Goal: Task Accomplishment & Management: Use online tool/utility

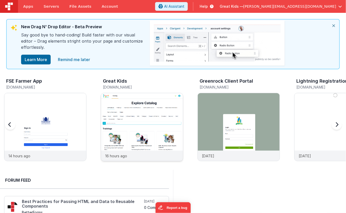
click at [131, 105] on img at bounding box center [142, 134] width 82 height 82
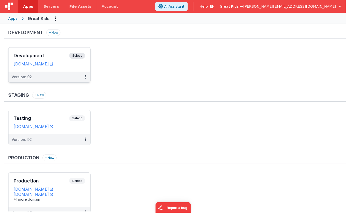
click at [67, 75] on div "Version: 92" at bounding box center [46, 77] width 69 height 5
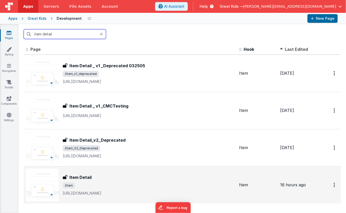
type input "item detail"
click at [93, 177] on div "Item Detail" at bounding box center [149, 178] width 172 height 6
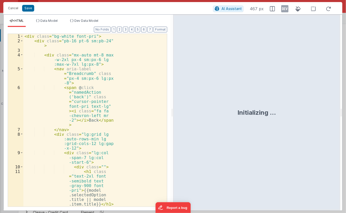
click at [89, 97] on div "< div class = "bg-white font-pri" > < div class = "pb-16 pt-6 sm:pb-24" > < div…" at bounding box center [93, 133] width 140 height 198
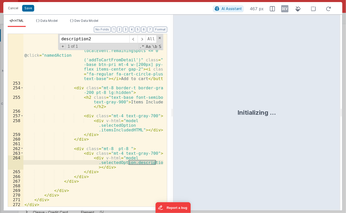
scroll to position [3103, 0]
type input "description"
click at [133, 40] on span at bounding box center [133, 39] width 8 height 8
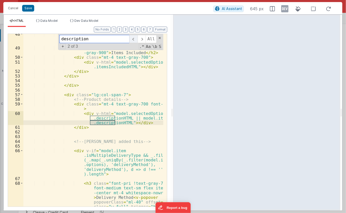
scroll to position [614, 0]
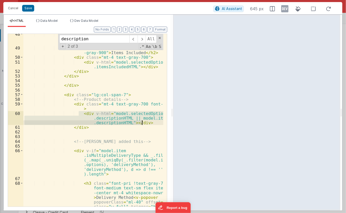
drag, startPoint x: 78, startPoint y: 114, endPoint x: 143, endPoint y: 124, distance: 65.0
click at [143, 124] on div "< div class = "pt-8 hidden lg:!flex flex-col" :class = "model.isValidImg ? 'bor…" at bounding box center [93, 142] width 140 height 220
click at [133, 39] on span at bounding box center [133, 39] width 8 height 8
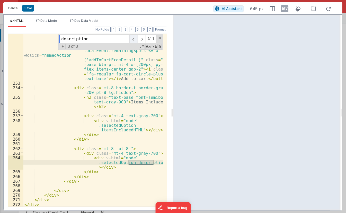
scroll to position [3103, 0]
click at [113, 168] on div "< button :disabled = "model.item .isNonStandardOptionDisplay && (localEvent = _…" at bounding box center [93, 142] width 140 height 234
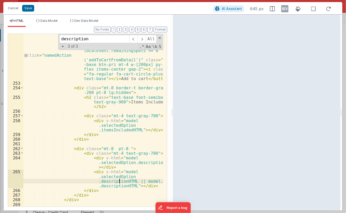
click at [119, 181] on div "< button :disabled = "model.item .isNonStandardOptionDisplay && (localEvent = _…" at bounding box center [93, 142] width 140 height 234
click at [130, 186] on div "< button :disabled = "model.item .isNonStandardOptionDisplay && (localEvent = _…" at bounding box center [93, 142] width 140 height 234
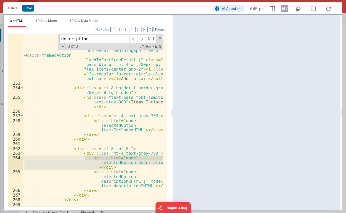
drag, startPoint x: 110, startPoint y: 167, endPoint x: 85, endPoint y: 160, distance: 26.4
click at [85, 160] on div "< button :disabled = "model.item .isNonStandardOptionDisplay && (localEvent = _…" at bounding box center [93, 142] width 140 height 234
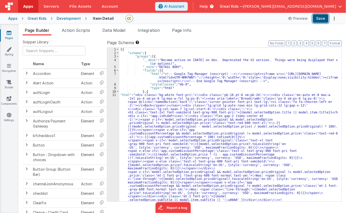
click at [317, 18] on button "Save" at bounding box center [321, 18] width 16 height 9
click at [37, 17] on div "Great Kids" at bounding box center [37, 18] width 19 height 5
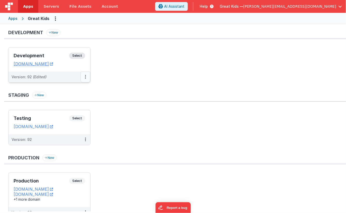
click at [85, 76] on button at bounding box center [85, 77] width 10 height 11
click at [70, 104] on link "Deploy..." at bounding box center [67, 107] width 45 height 9
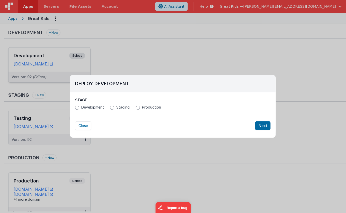
click at [119, 107] on span "Staging" at bounding box center [122, 107] width 13 height 5
click at [114, 107] on input "Staging" at bounding box center [112, 108] width 4 height 4
radio input "true"
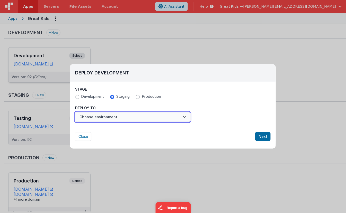
click at [118, 116] on button "Choose environment" at bounding box center [132, 117] width 115 height 10
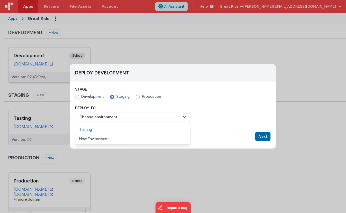
click at [109, 129] on link "Testing" at bounding box center [132, 129] width 115 height 9
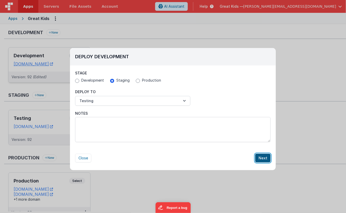
click at [259, 158] on button "Next" at bounding box center [262, 158] width 15 height 9
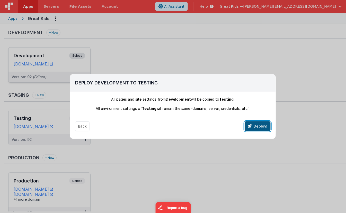
click at [255, 124] on button "Deploy!" at bounding box center [257, 127] width 26 height 10
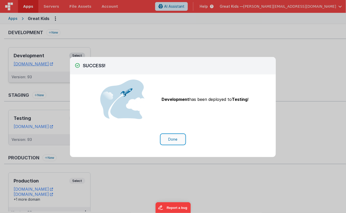
click at [174, 136] on button "Done" at bounding box center [173, 140] width 24 height 10
